Goal: Check status: Check status

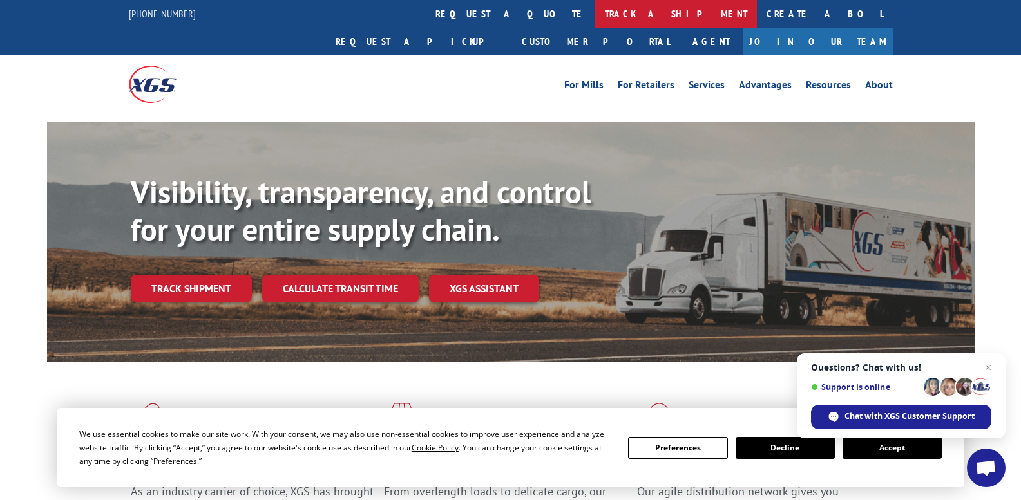
click at [595, 19] on link "track a shipment" at bounding box center [676, 14] width 162 height 28
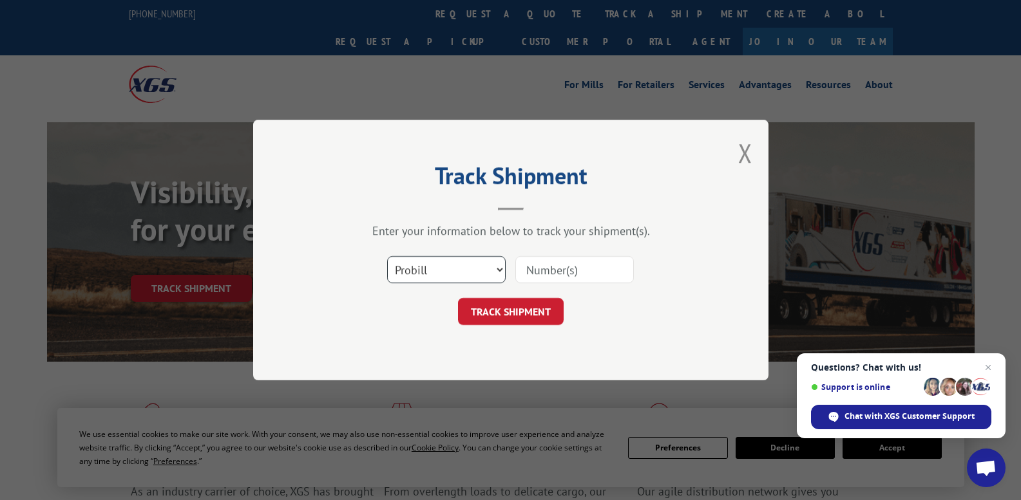
click at [500, 269] on select "Select category... Probill BOL PO" at bounding box center [446, 269] width 119 height 27
select select "bol"
click at [387, 256] on select "Select category... Probill BOL PO" at bounding box center [446, 269] width 119 height 27
click at [541, 267] on input at bounding box center [574, 269] width 119 height 27
paste input "5620277"
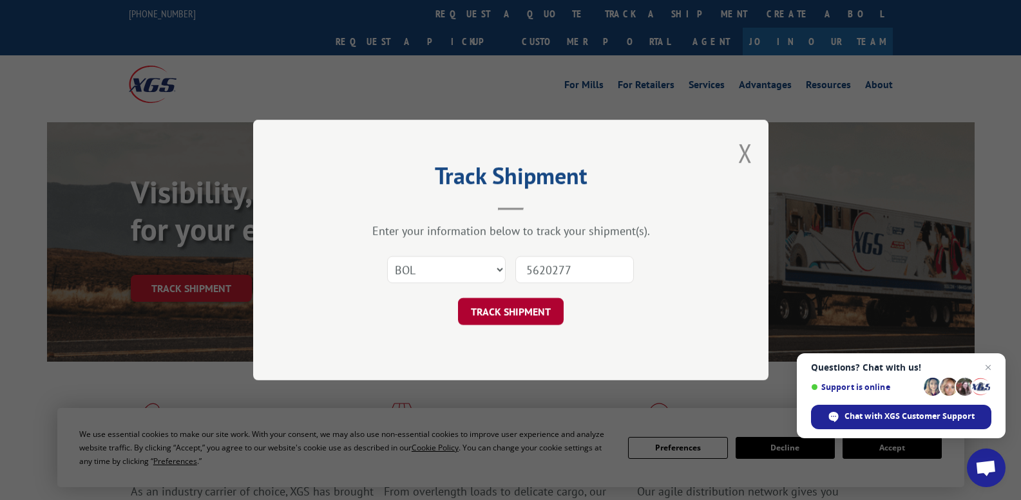
type input "5620277"
click at [520, 316] on button "TRACK SHIPMENT" at bounding box center [511, 311] width 106 height 27
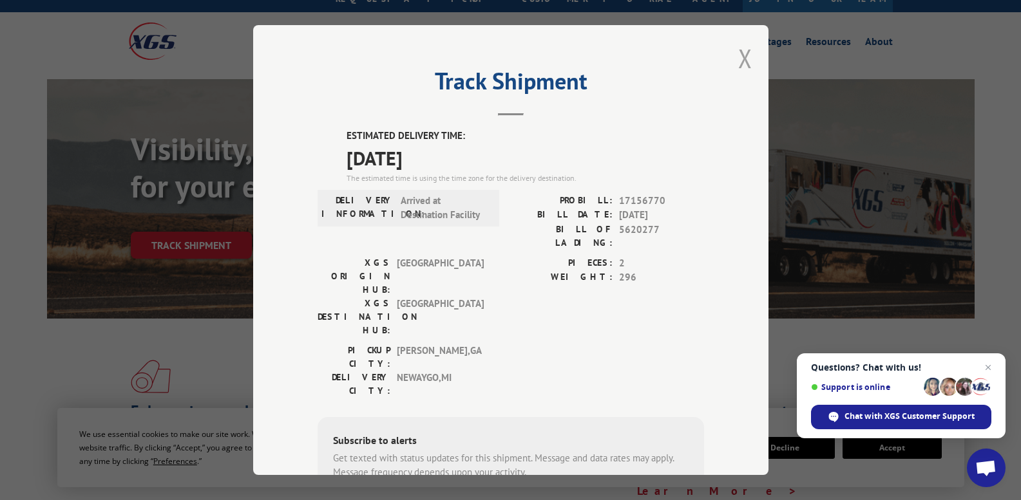
click at [738, 60] on button "Close modal" at bounding box center [745, 58] width 14 height 34
